Goal: Information Seeking & Learning: Learn about a topic

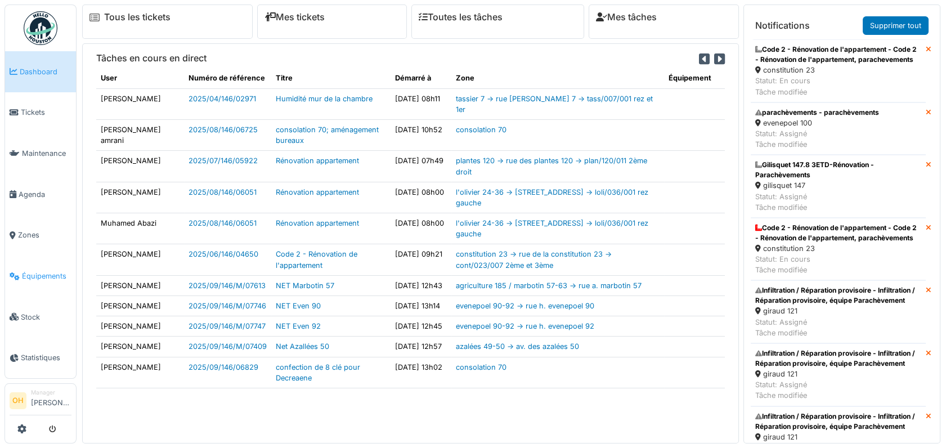
click at [54, 271] on span "Équipements" at bounding box center [47, 276] width 50 height 11
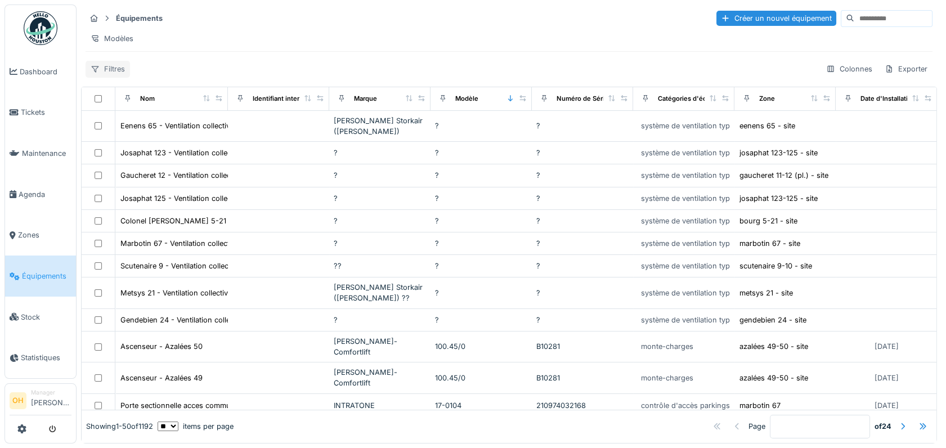
click at [108, 77] on div "Filtres" at bounding box center [108, 69] width 44 height 16
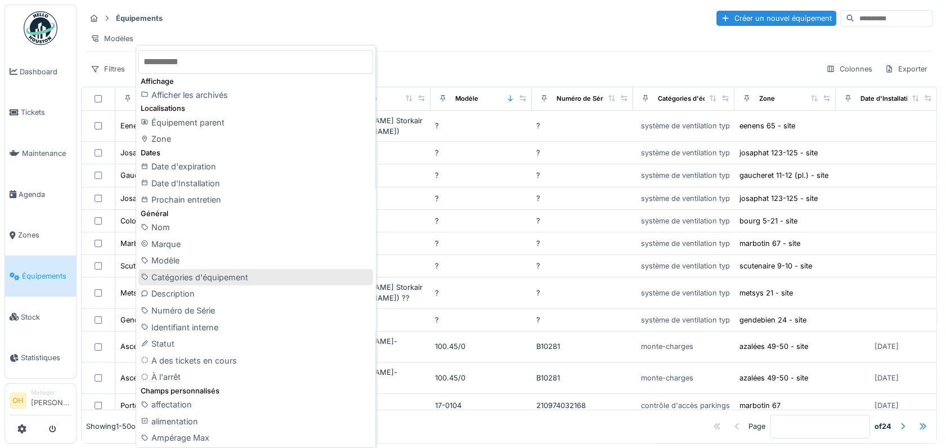
click at [201, 278] on div "Catégories d'équipement" at bounding box center [255, 277] width 235 height 17
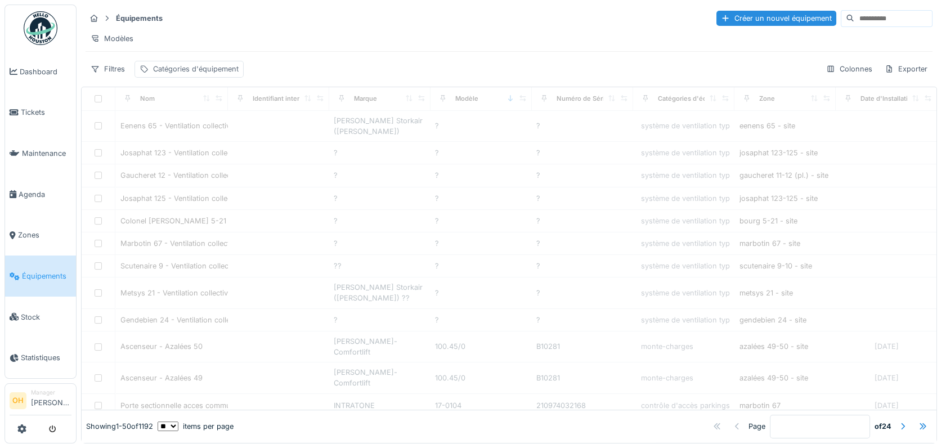
click at [183, 74] on div "Catégories d'équipement" at bounding box center [196, 69] width 86 height 11
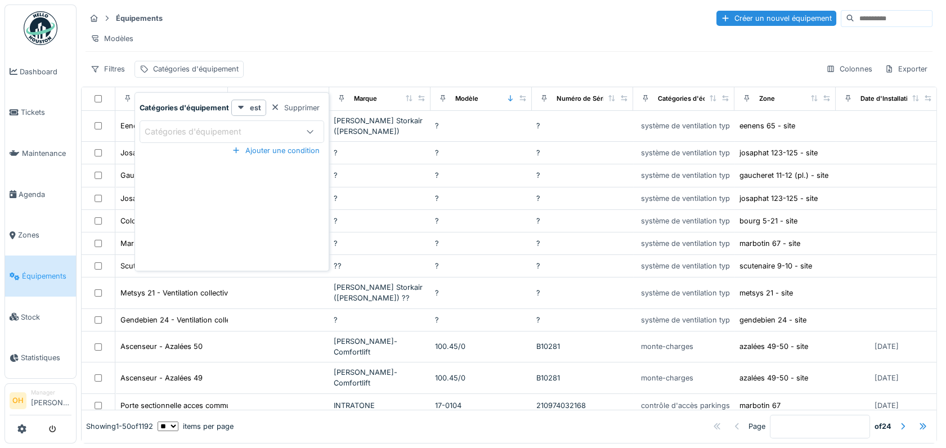
click at [234, 132] on div "Catégories d'équipement" at bounding box center [201, 131] width 113 height 12
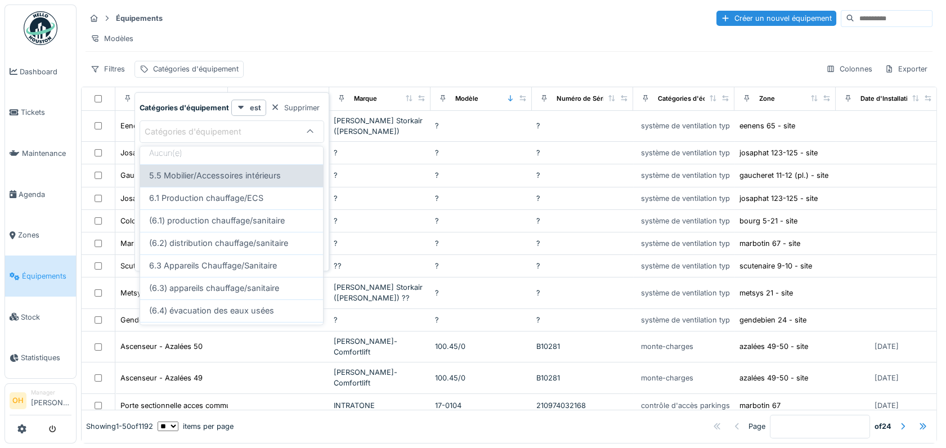
scroll to position [62, 0]
click at [267, 178] on div "6.1 Production chauffage/ECS" at bounding box center [231, 178] width 165 height 12
type input "****"
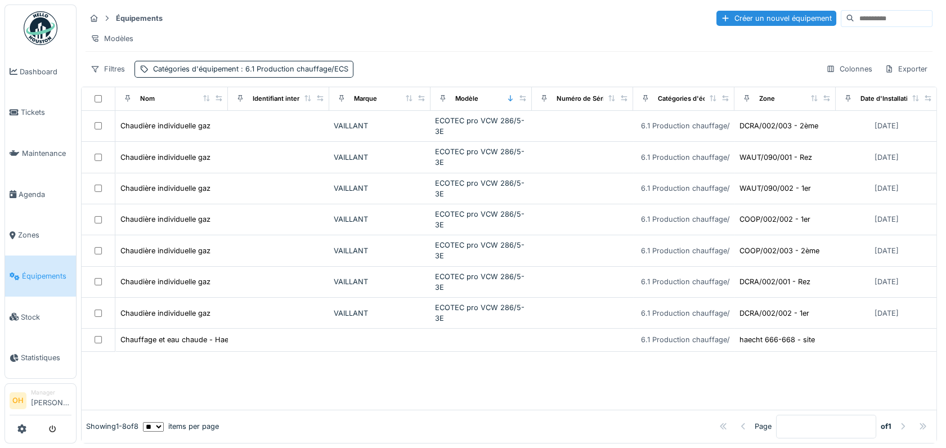
click at [440, 39] on div "Modèles" at bounding box center [509, 38] width 847 height 16
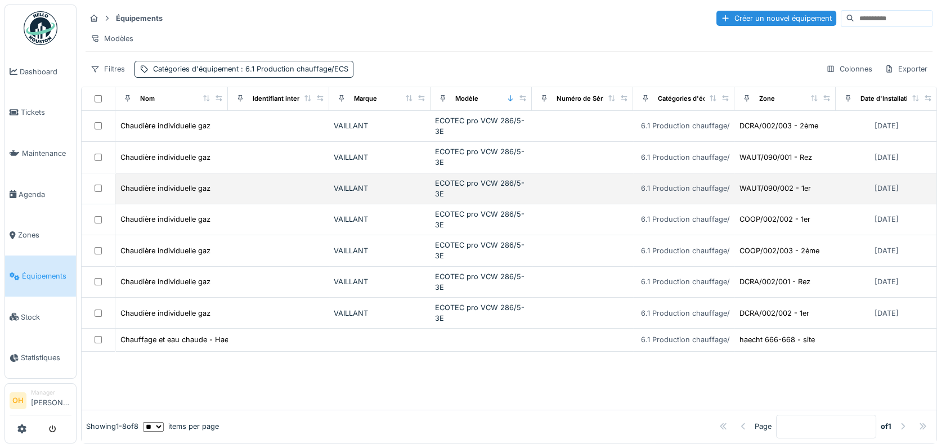
scroll to position [0, 0]
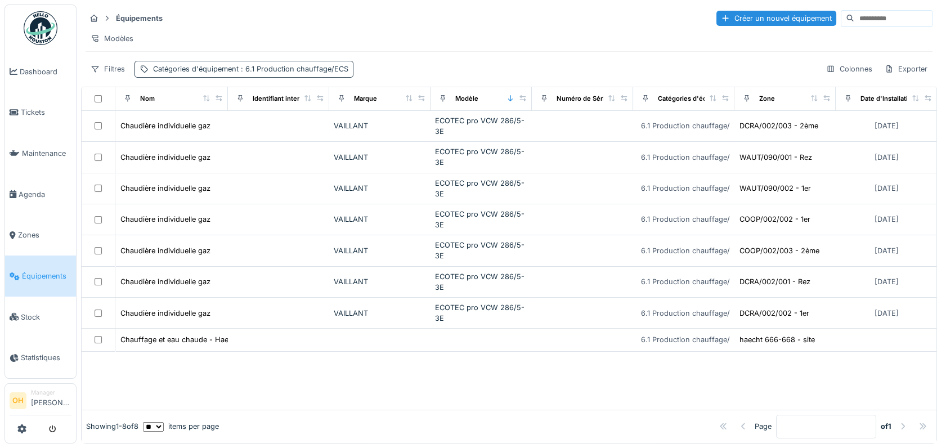
click at [284, 73] on span ": 6.1 Production chauffage/ECS" at bounding box center [294, 69] width 110 height 8
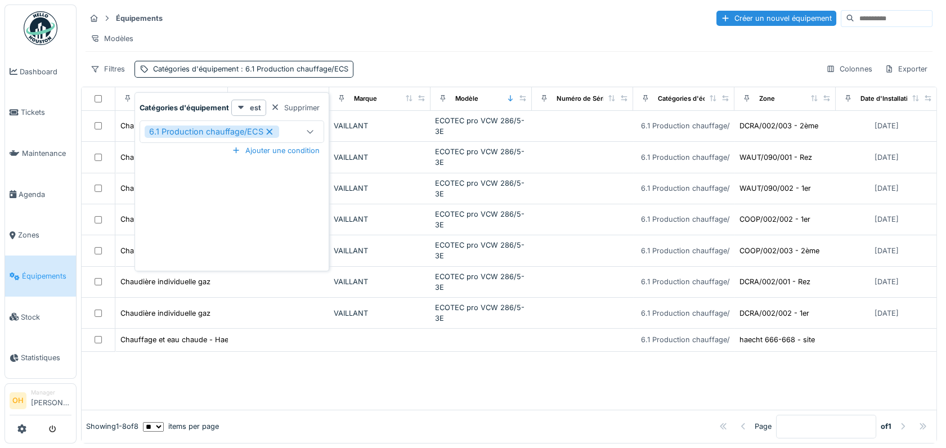
click at [268, 128] on icon at bounding box center [269, 132] width 10 height 8
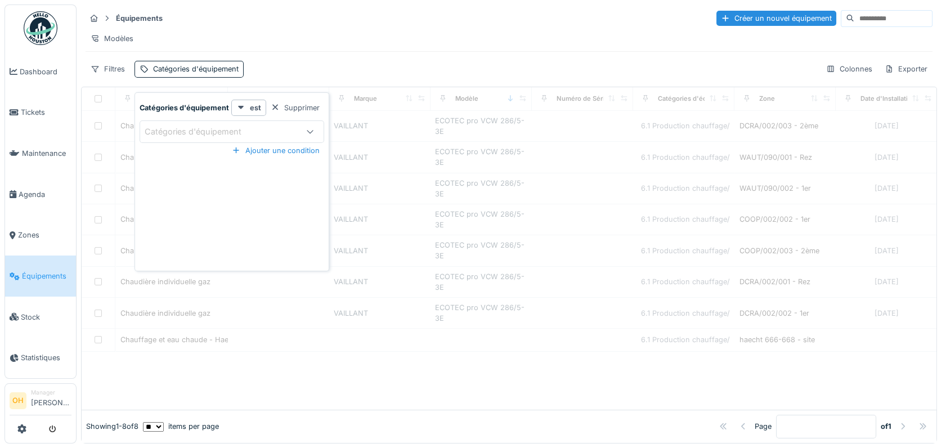
click at [231, 129] on div "Catégories d'équipement" at bounding box center [201, 131] width 113 height 12
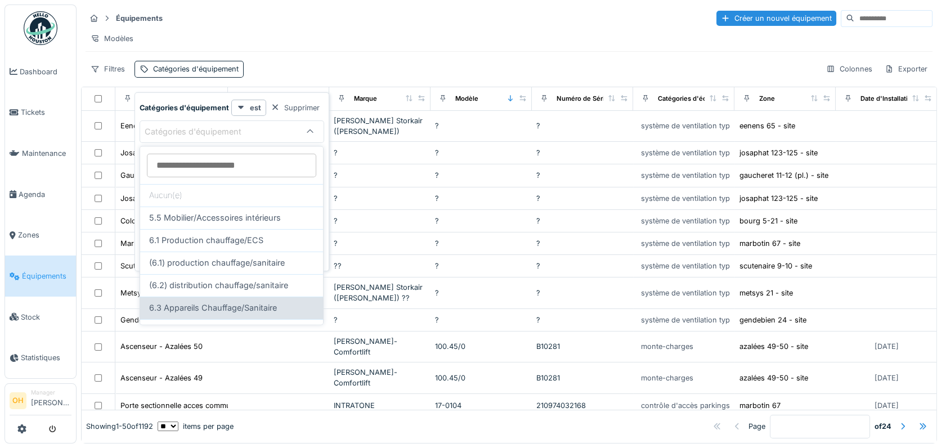
click at [214, 307] on span "6.3 Appareils Chauffage/Sanitaire" at bounding box center [213, 308] width 128 height 12
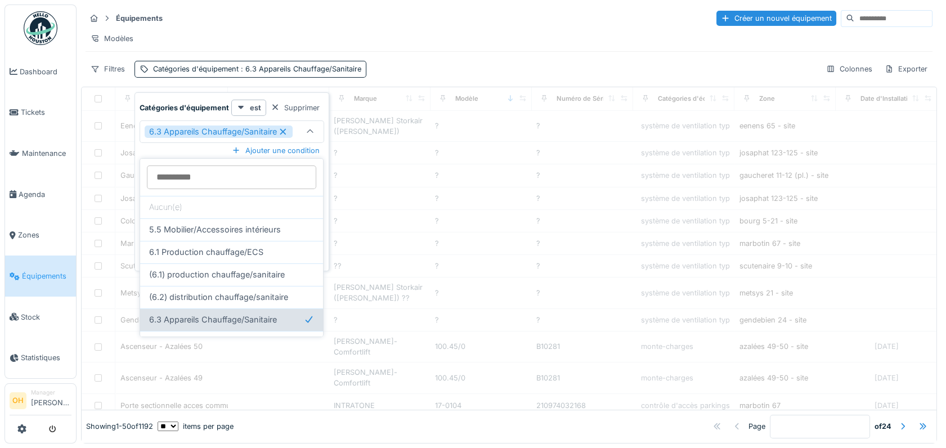
type input "****"
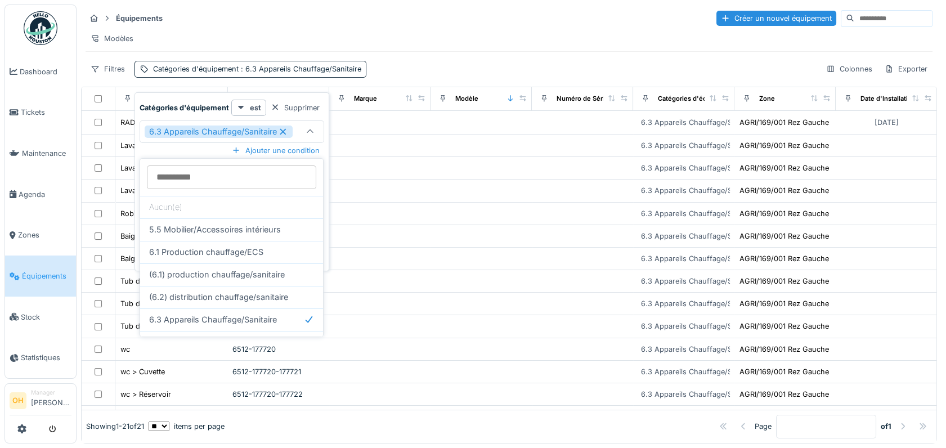
click at [462, 42] on div "Modèles" at bounding box center [509, 38] width 847 height 16
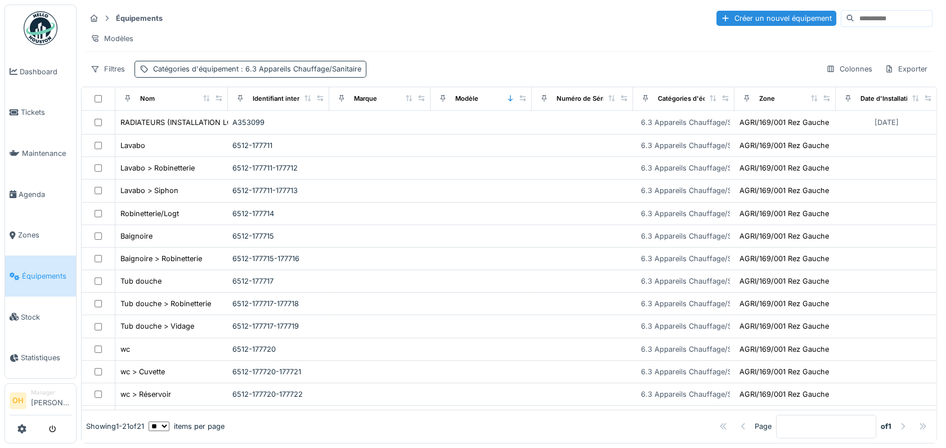
click at [298, 73] on span ": 6.3 Appareils Chauffage/Sanitaire" at bounding box center [300, 69] width 123 height 8
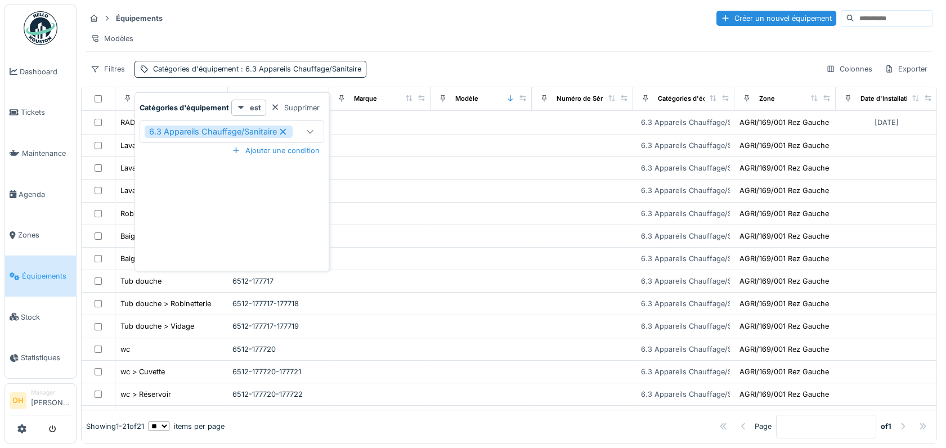
click at [281, 136] on icon at bounding box center [283, 132] width 10 height 8
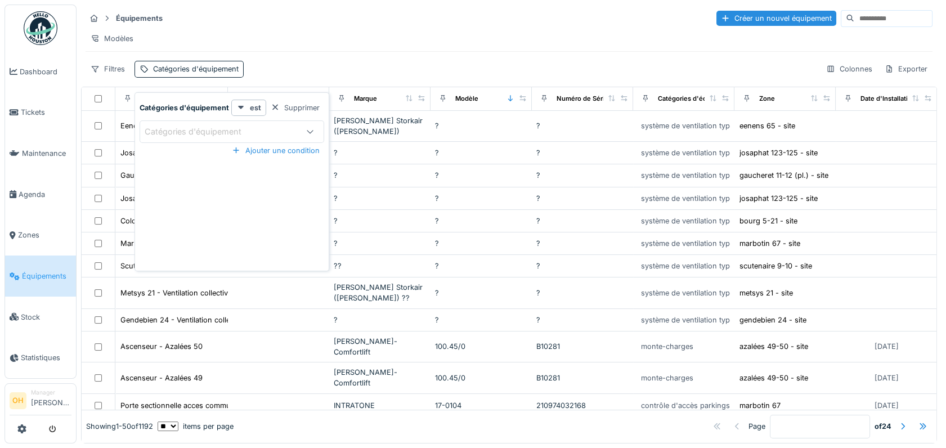
click at [357, 63] on div "Équipements Créer un nouvel équipement Modèles Filtres Catégories d'équipement …" at bounding box center [509, 44] width 856 height 78
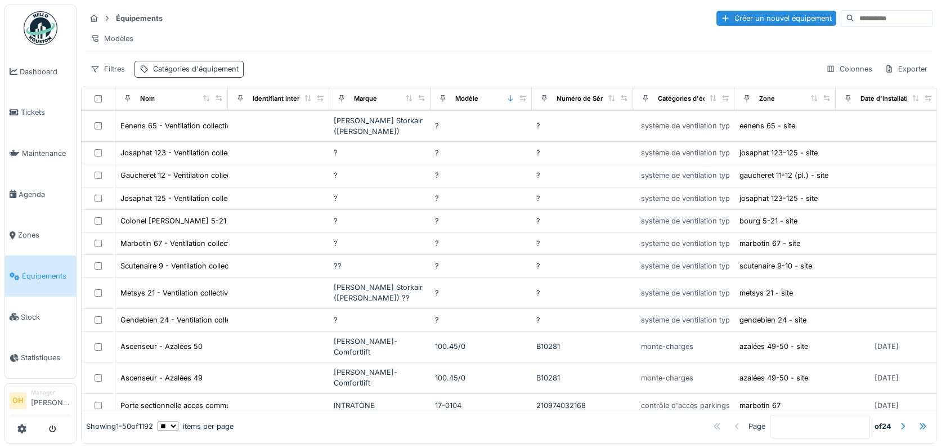
click at [212, 74] on div "Catégories d'équipement" at bounding box center [196, 69] width 86 height 11
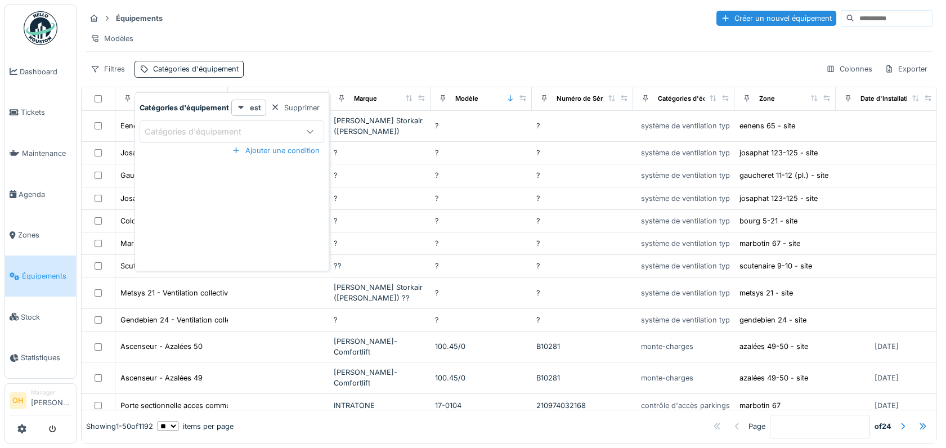
click at [229, 140] on div "Catégories d'équipement" at bounding box center [232, 131] width 185 height 23
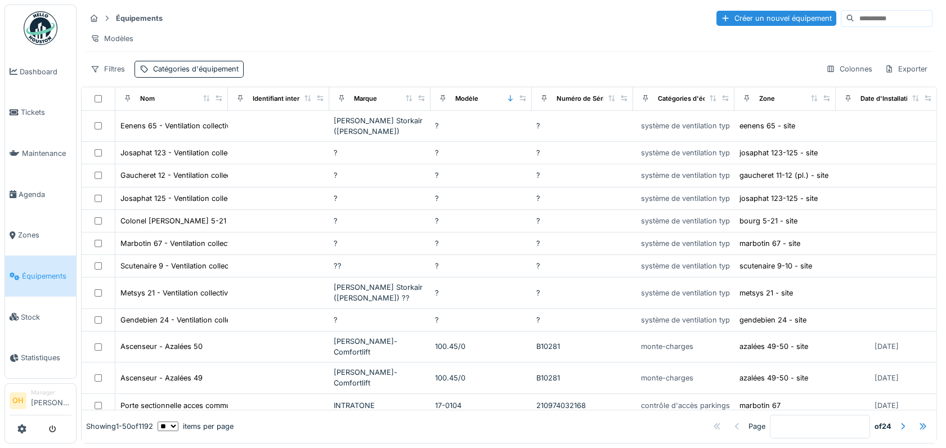
click at [303, 62] on div "Filtres Catégories d'équipement Colonnes Exporter" at bounding box center [509, 69] width 847 height 16
click at [23, 230] on span "Zones" at bounding box center [44, 235] width 53 height 11
click at [209, 74] on div "Catégories d'équipement" at bounding box center [196, 69] width 86 height 11
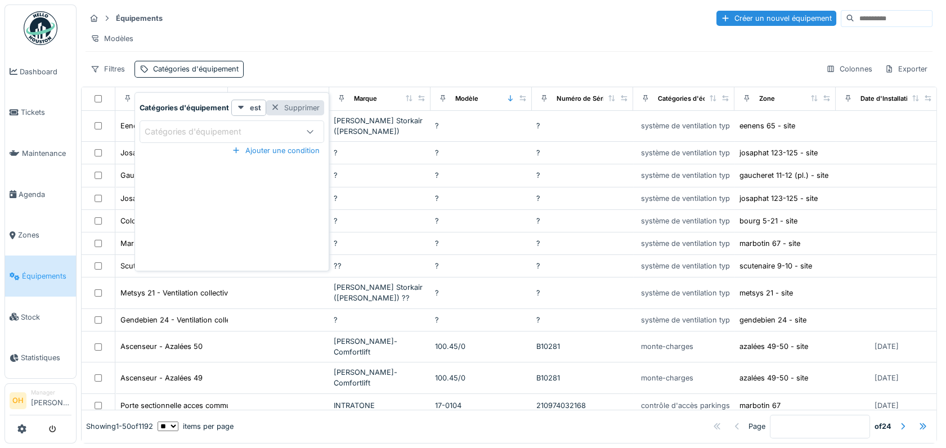
click at [286, 112] on div "Supprimer" at bounding box center [295, 107] width 58 height 15
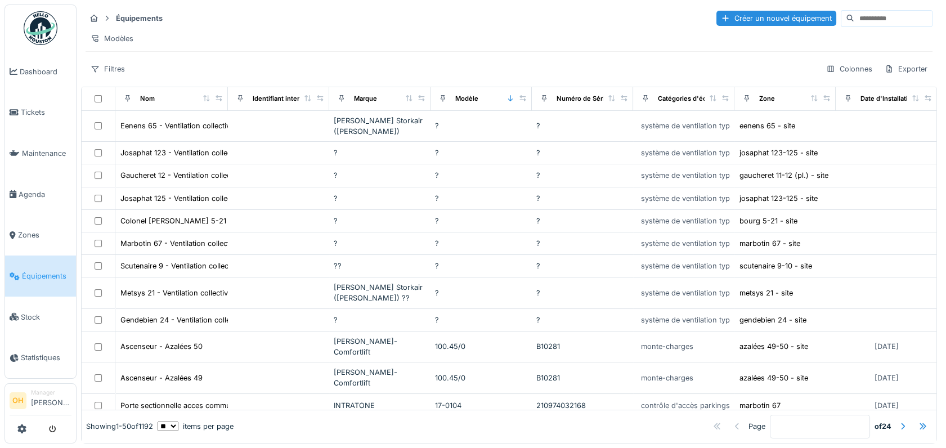
click at [854, 16] on input at bounding box center [893, 19] width 78 height 16
type input "*********"
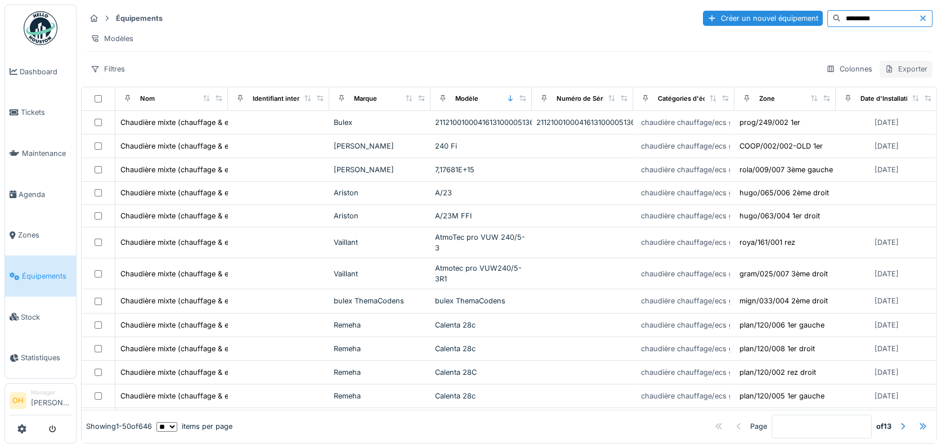
click at [884, 77] on div "Exporter" at bounding box center [906, 69] width 53 height 16
click at [840, 118] on div "Export Excel" at bounding box center [853, 119] width 96 height 17
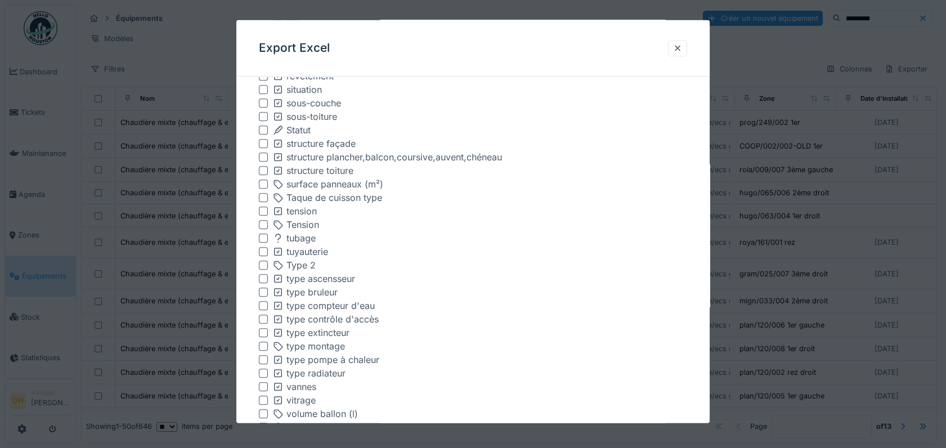
scroll to position [2088, 0]
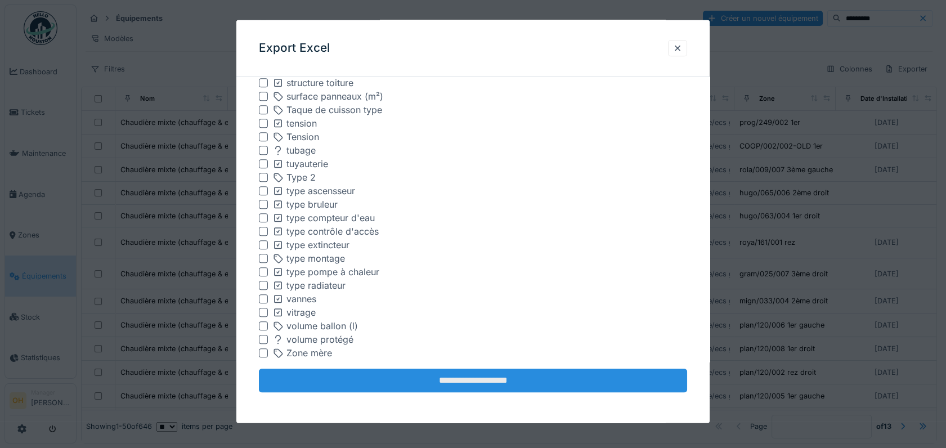
click at [392, 379] on input "**********" at bounding box center [473, 381] width 428 height 24
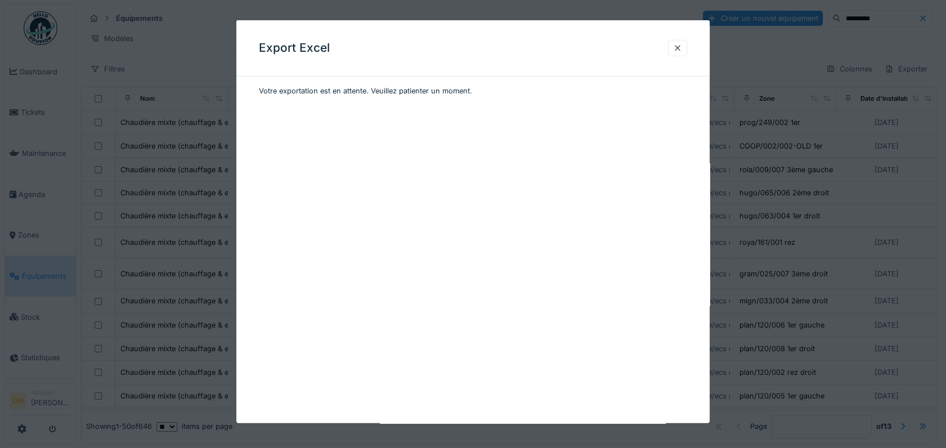
scroll to position [0, 0]
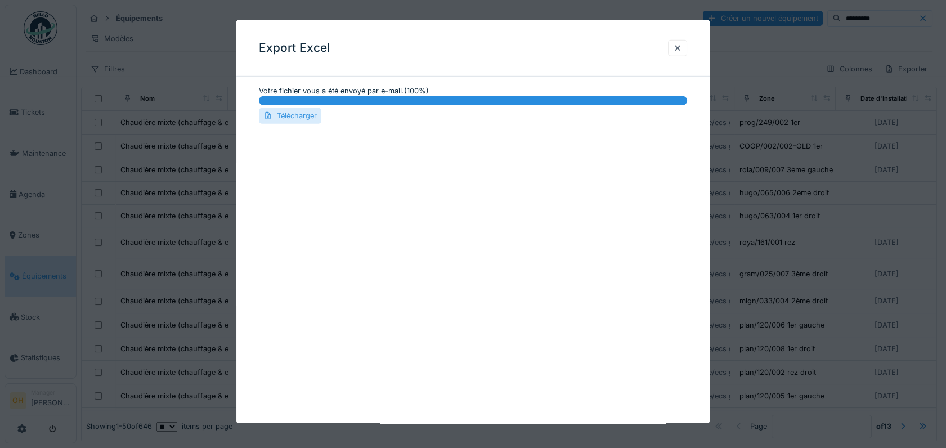
click at [296, 116] on div "Télécharger" at bounding box center [290, 115] width 62 height 15
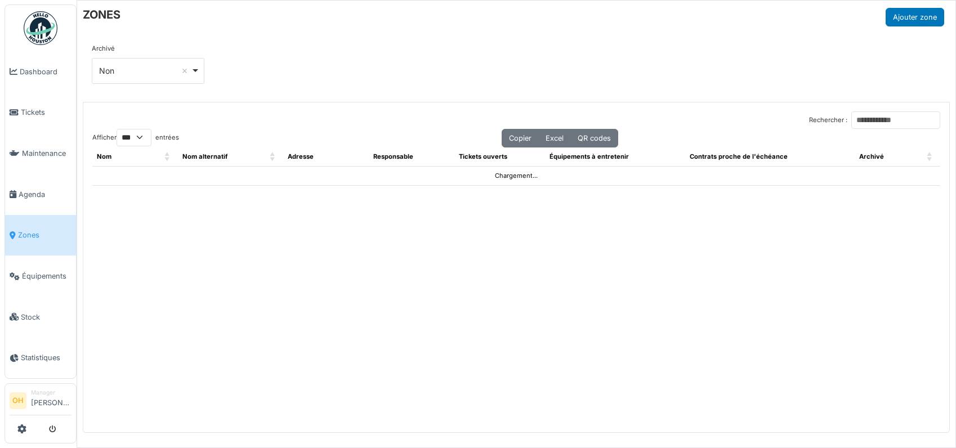
select select "***"
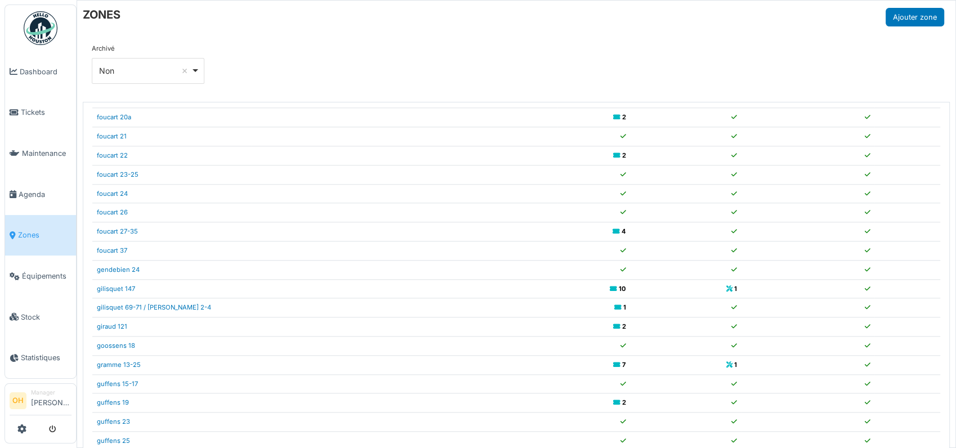
scroll to position [1188, 0]
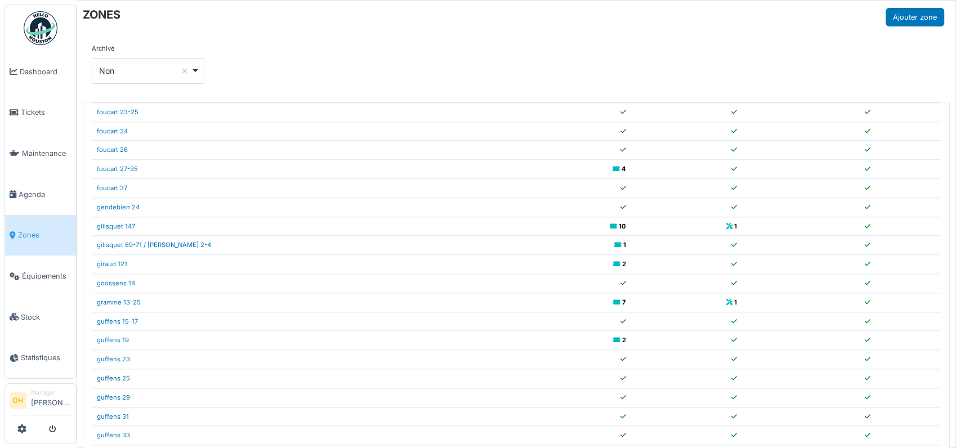
click at [118, 374] on link "guffens 25" at bounding box center [113, 378] width 33 height 8
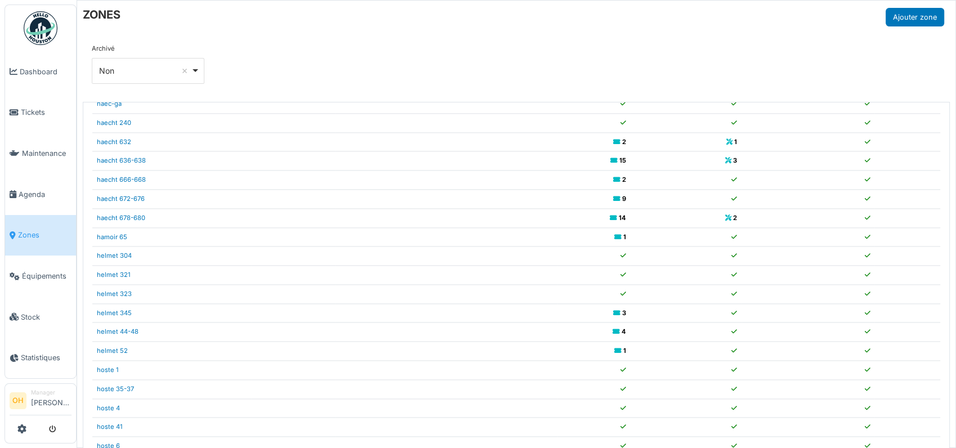
scroll to position [1560, 0]
click at [115, 325] on link "helmet 44-48" at bounding box center [118, 329] width 42 height 8
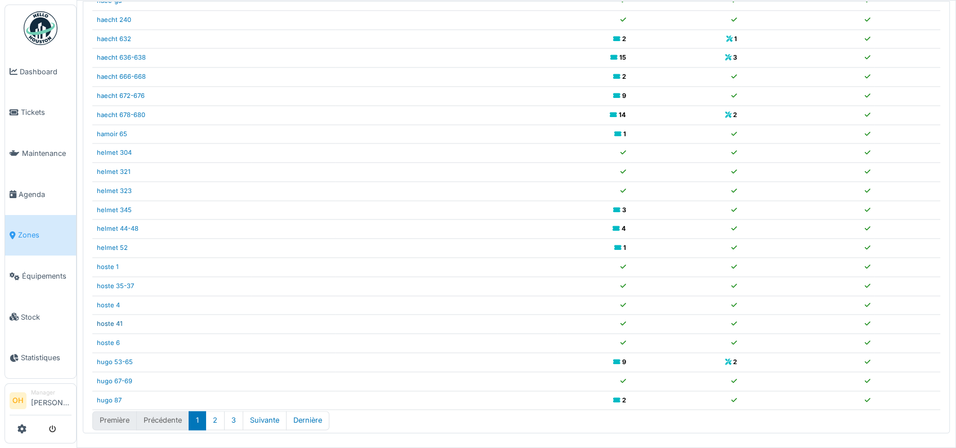
click at [109, 320] on link "hoste 41" at bounding box center [110, 324] width 26 height 8
click at [239, 416] on button "3" at bounding box center [233, 420] width 19 height 19
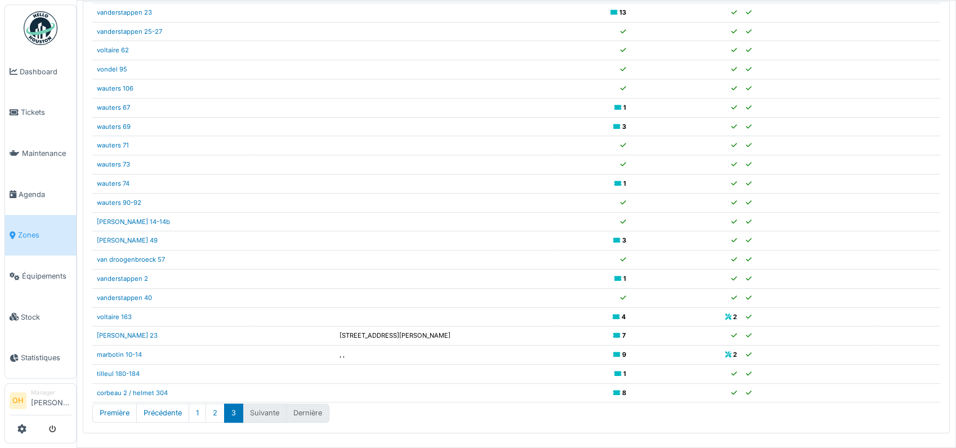
scroll to position [158, 0]
click at [111, 241] on link "[PERSON_NAME] 49" at bounding box center [127, 243] width 61 height 8
click at [127, 206] on link "wauters 90-92" at bounding box center [119, 205] width 44 height 8
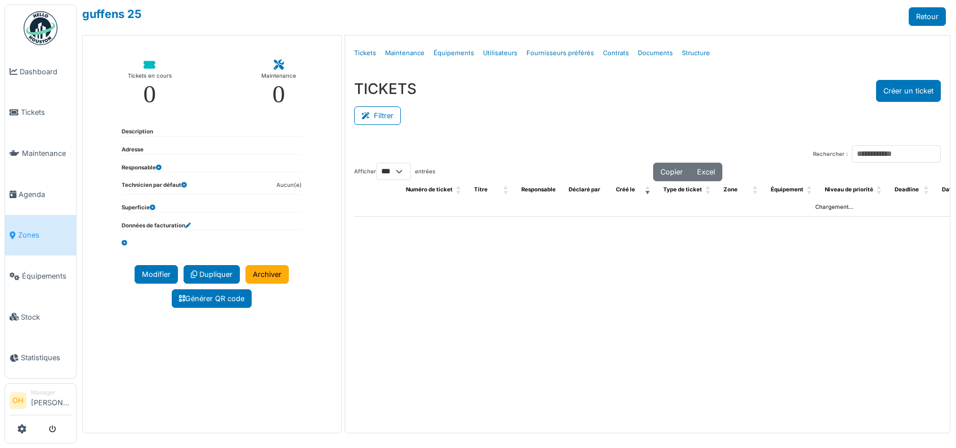
select select "***"
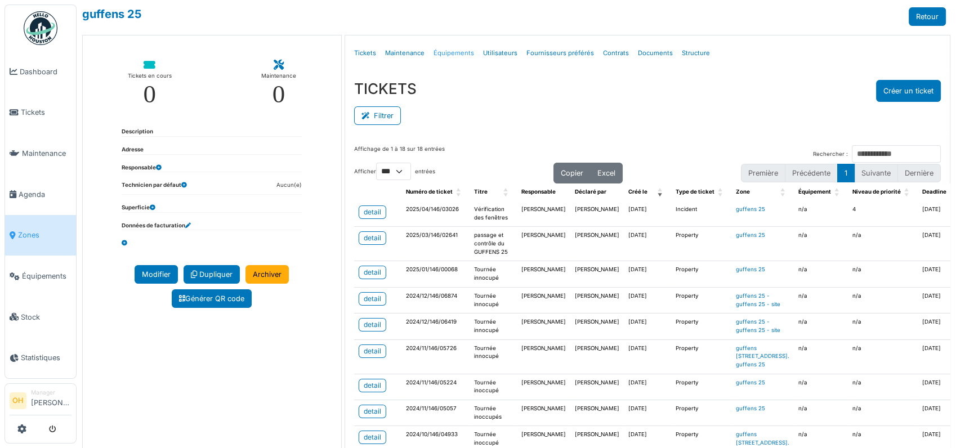
click at [456, 51] on link "Équipements" at bounding box center [454, 53] width 50 height 26
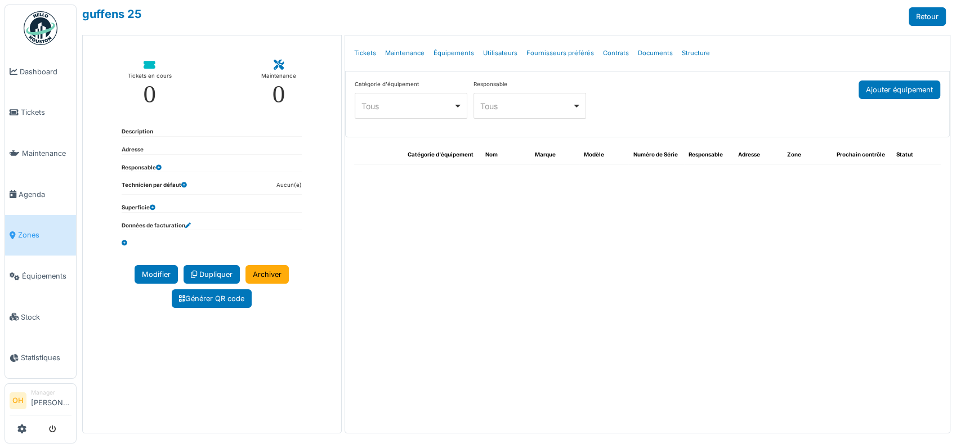
select select "***"
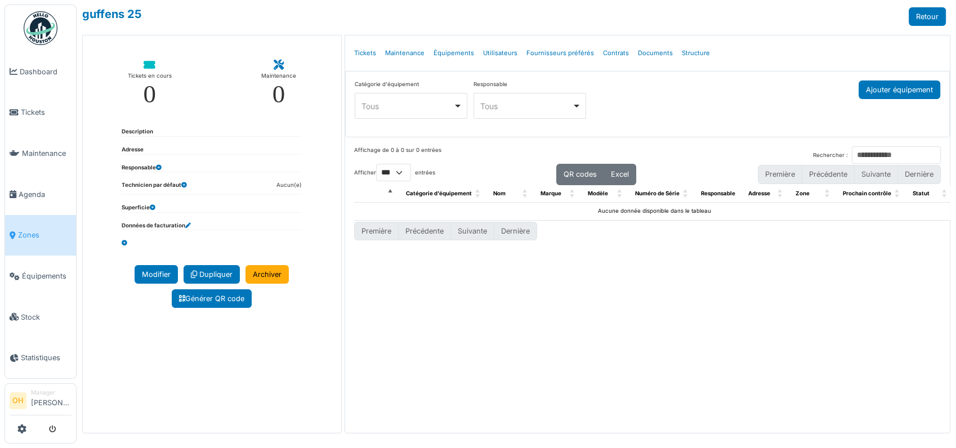
select select "***"
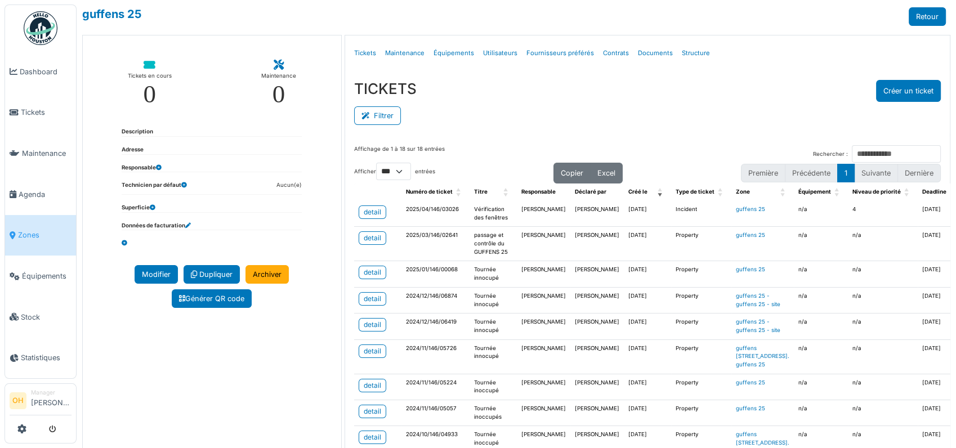
select select "***"
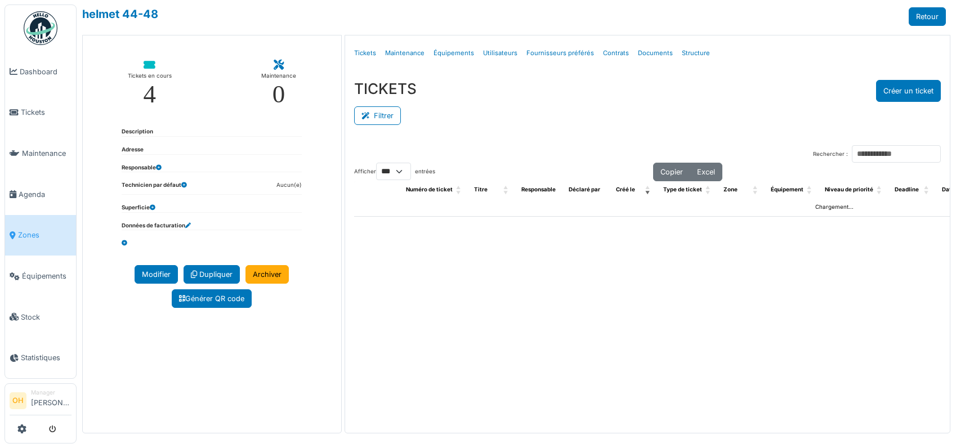
select select "***"
click at [697, 50] on link "Structure" at bounding box center [695, 53] width 37 height 26
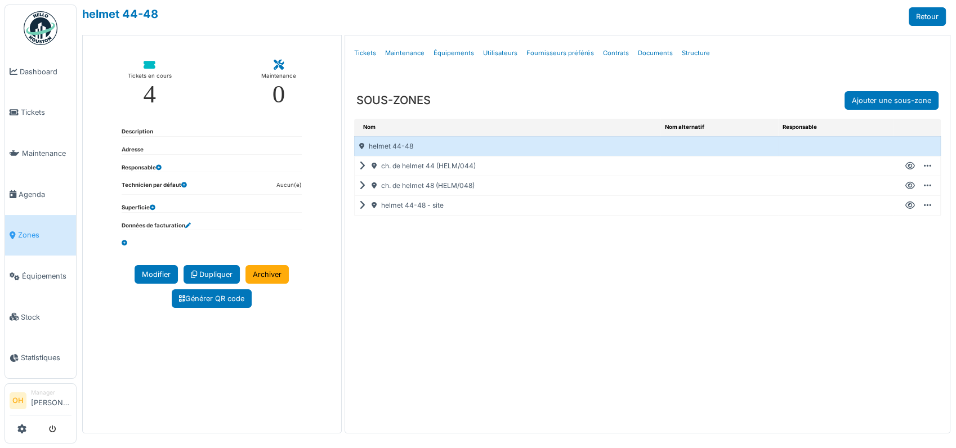
click at [360, 186] on icon at bounding box center [364, 186] width 11 height 1
click at [361, 166] on icon at bounding box center [364, 166] width 11 height 1
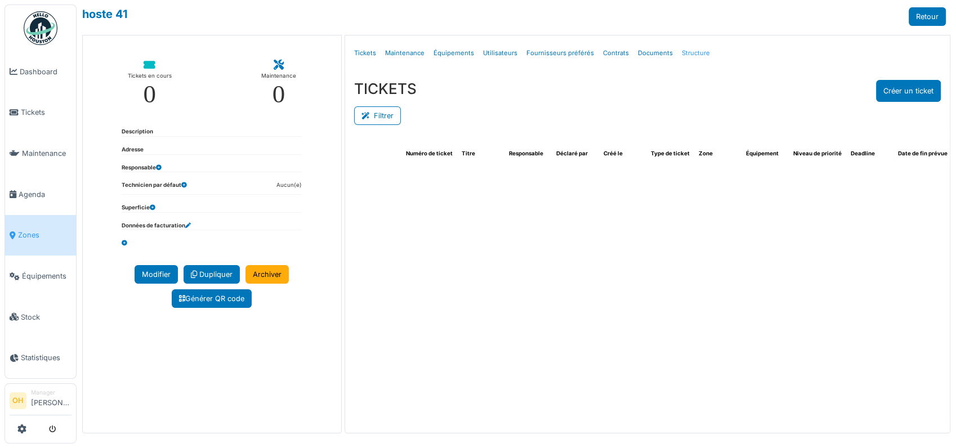
click at [684, 50] on link "Structure" at bounding box center [695, 53] width 37 height 26
select select "***"
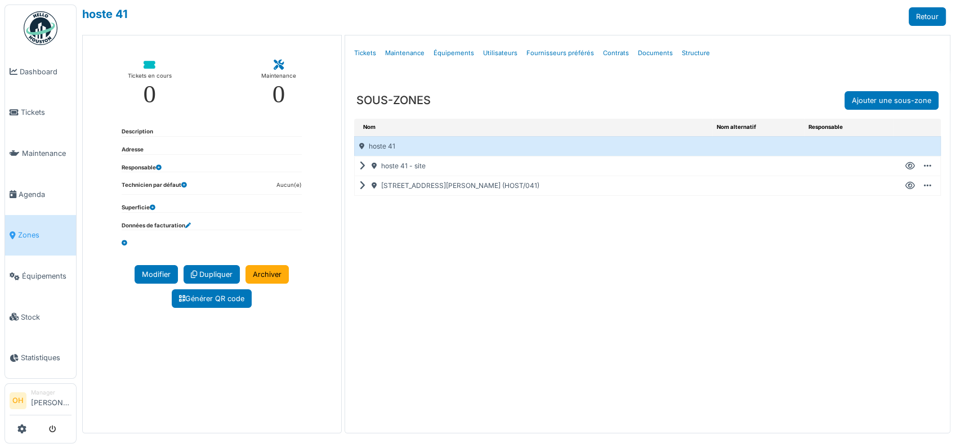
click at [359, 186] on icon at bounding box center [364, 186] width 11 height 1
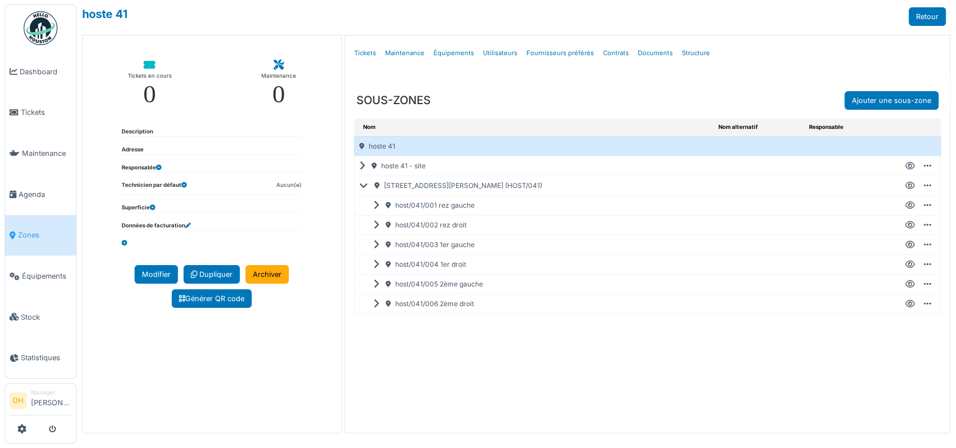
click at [376, 225] on icon at bounding box center [378, 225] width 11 height 1
click at [909, 284] on icon at bounding box center [910, 284] width 10 height 1
click at [684, 55] on link "Structure" at bounding box center [695, 53] width 37 height 26
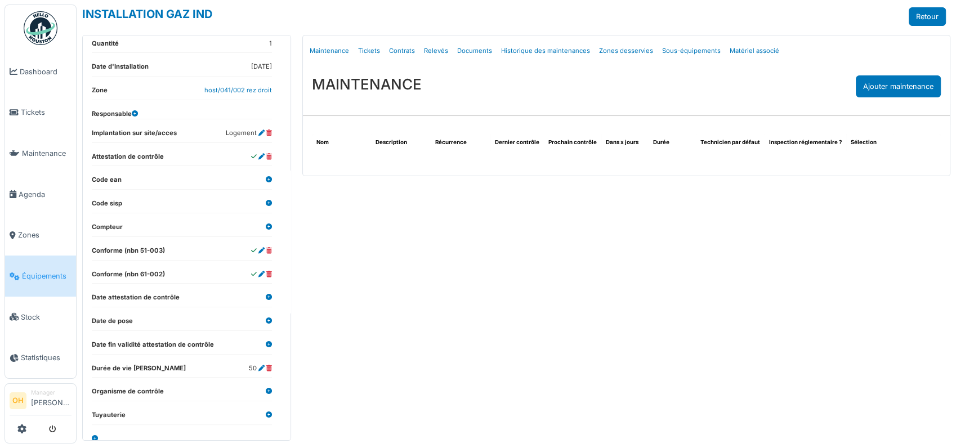
scroll to position [162, 0]
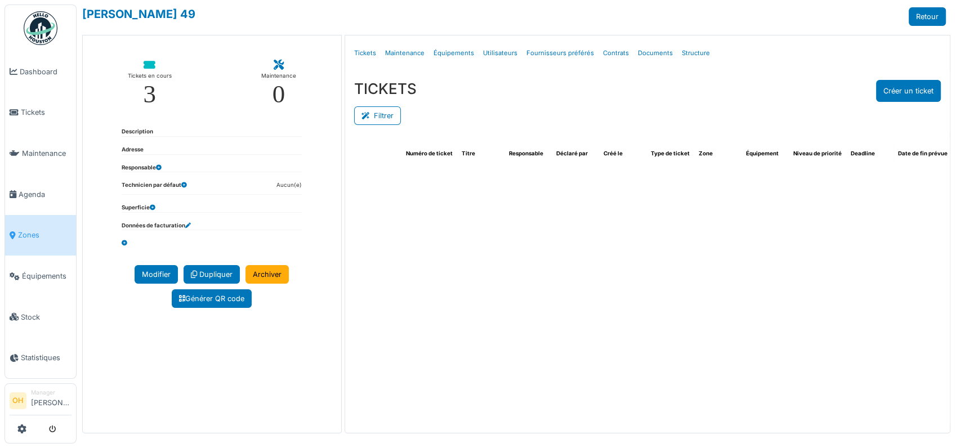
select select "***"
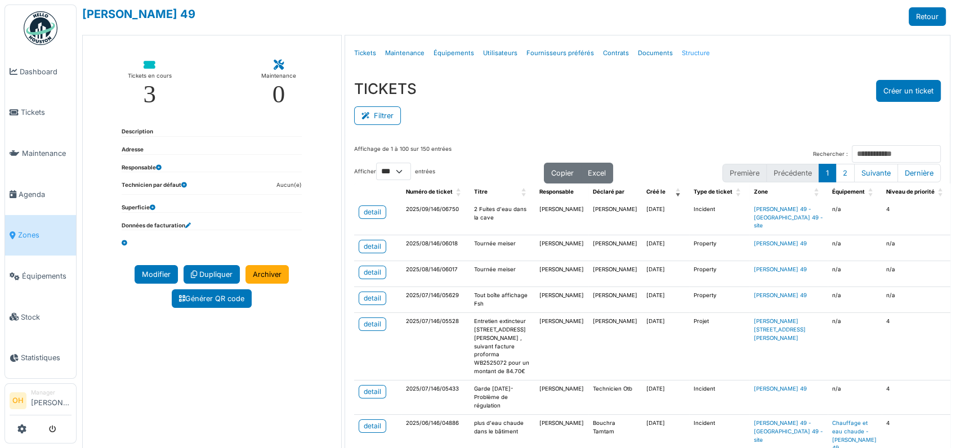
click at [684, 47] on link "Structure" at bounding box center [695, 53] width 37 height 26
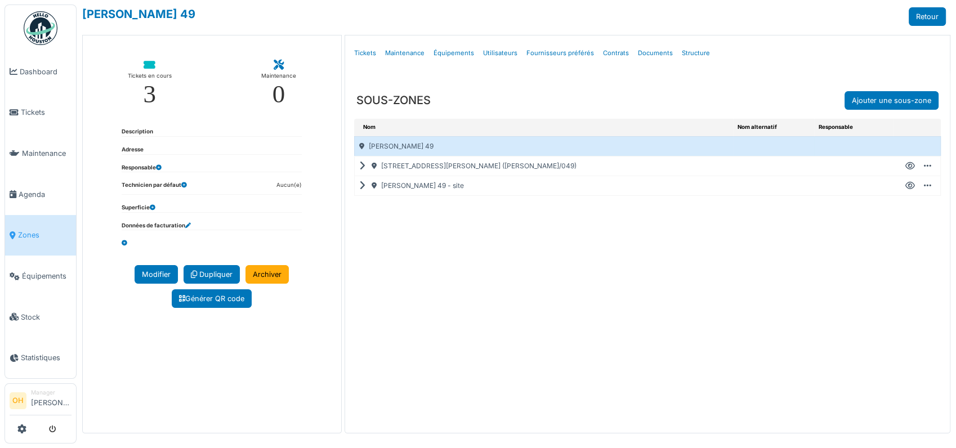
click at [362, 167] on icon at bounding box center [364, 166] width 11 height 1
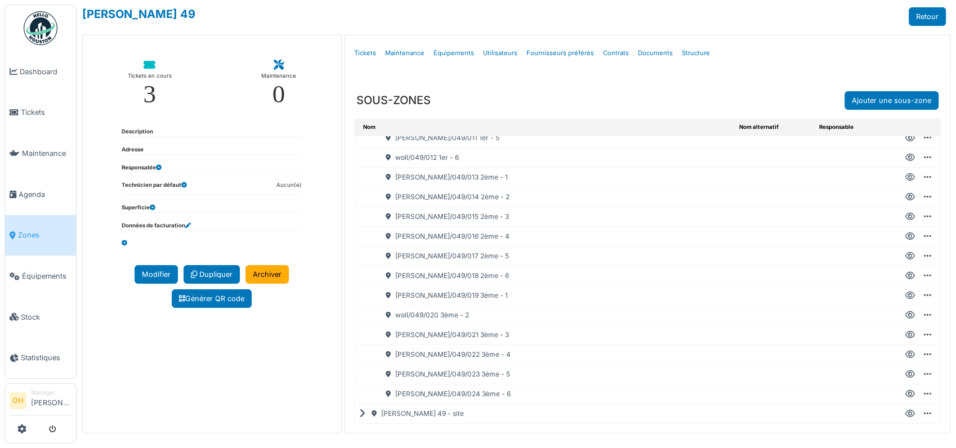
scroll to position [252, 0]
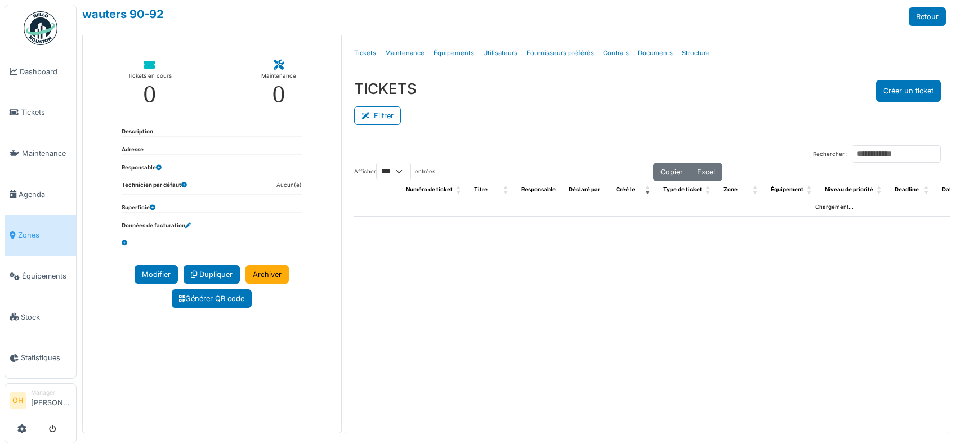
select select "***"
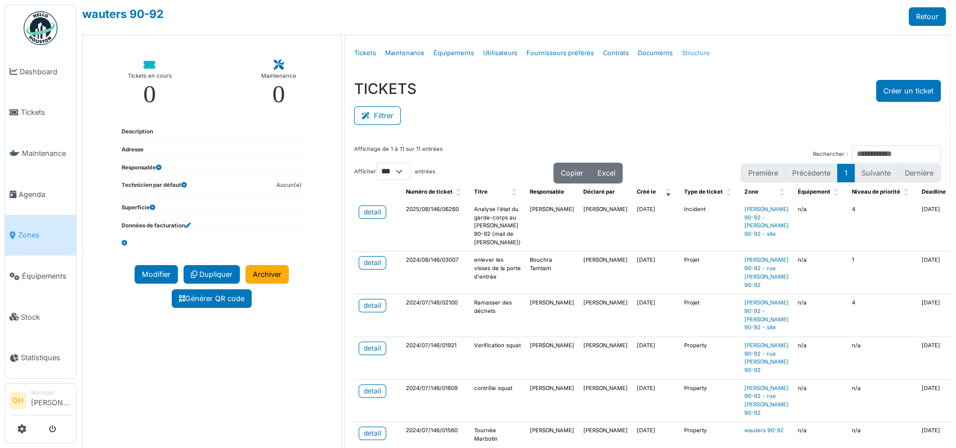
click at [683, 52] on link "Structure" at bounding box center [695, 53] width 37 height 26
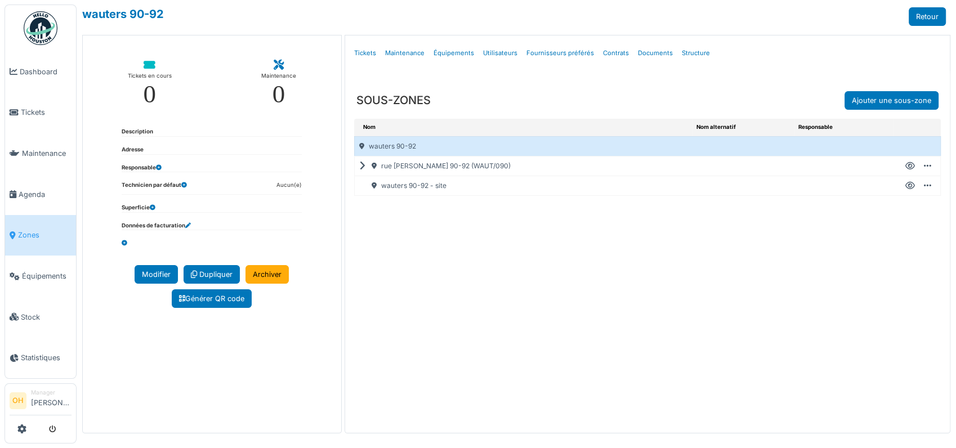
click at [364, 167] on icon at bounding box center [364, 166] width 11 height 1
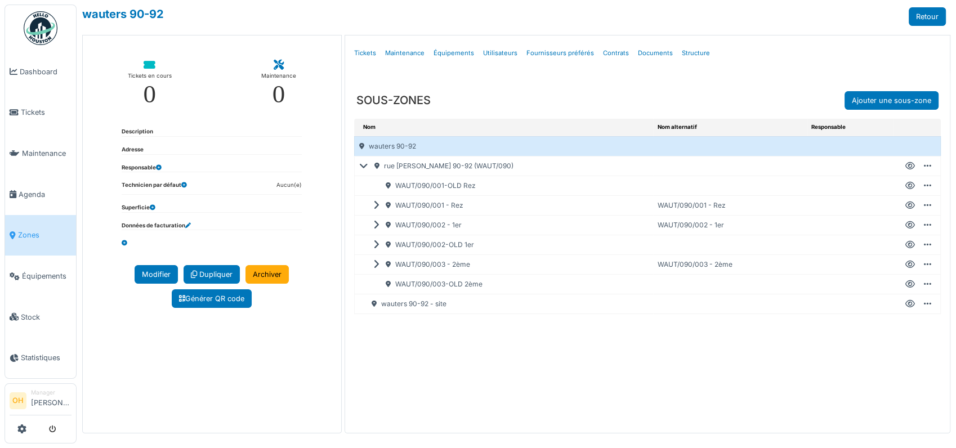
click at [379, 205] on icon at bounding box center [378, 205] width 11 height 1
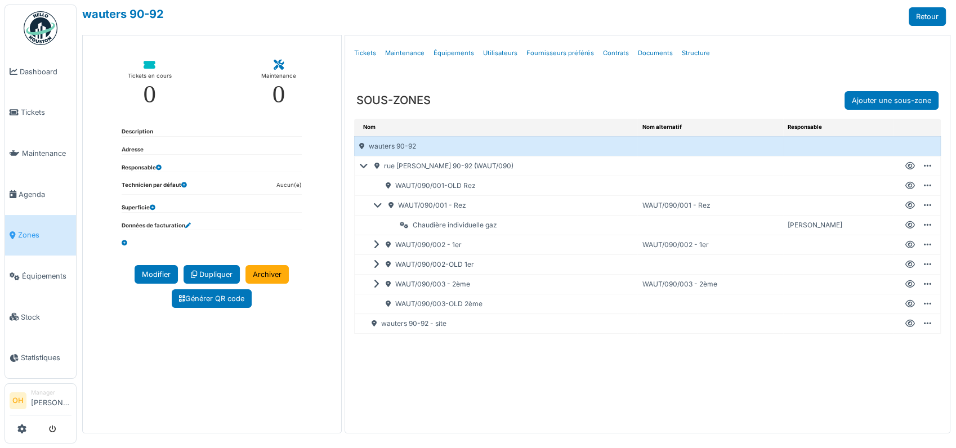
click at [909, 226] on icon at bounding box center [910, 225] width 10 height 1
